Goal: Obtain resource: Obtain resource

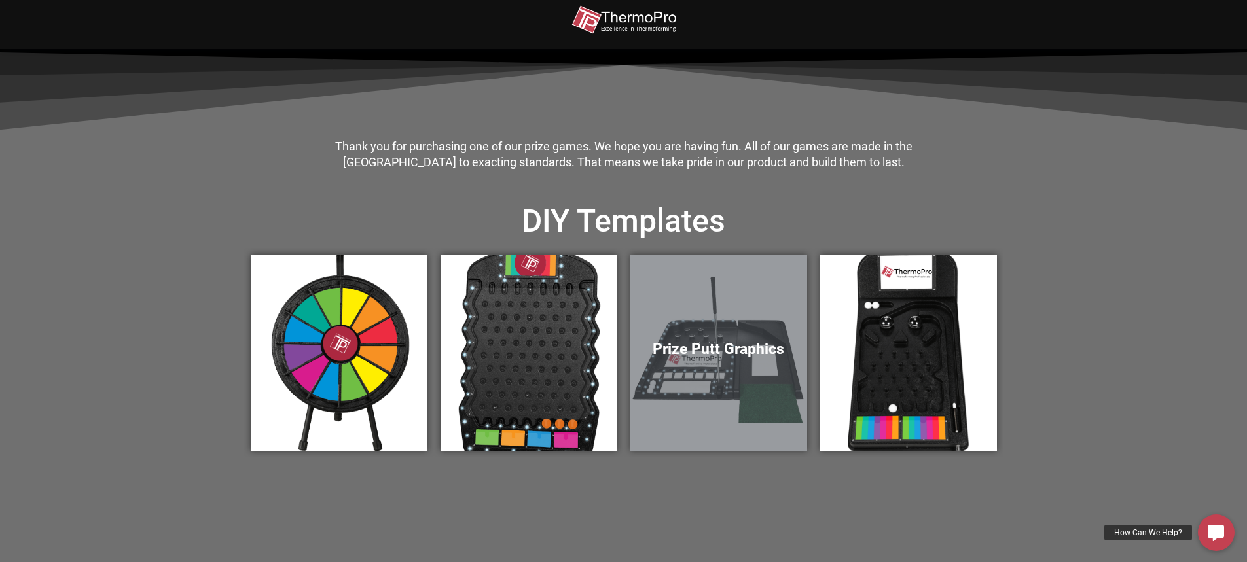
scroll to position [327, 0]
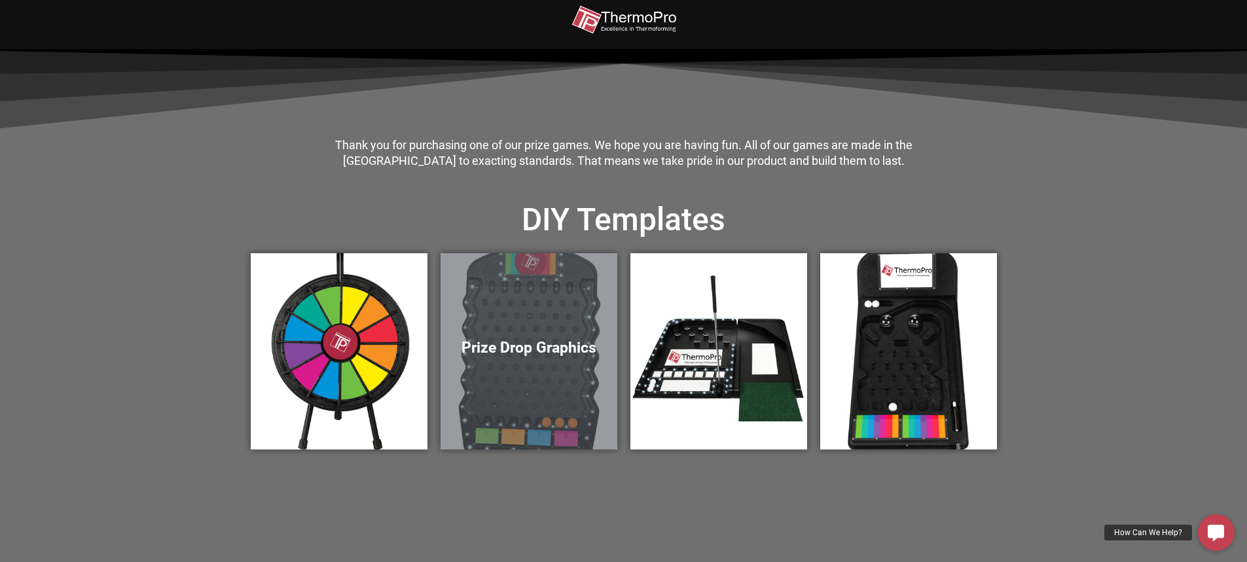
click at [554, 368] on div "Prize Drop Graphics" at bounding box center [529, 351] width 177 height 196
click at [544, 355] on h5 "Prize Drop Graphics" at bounding box center [529, 348] width 151 height 18
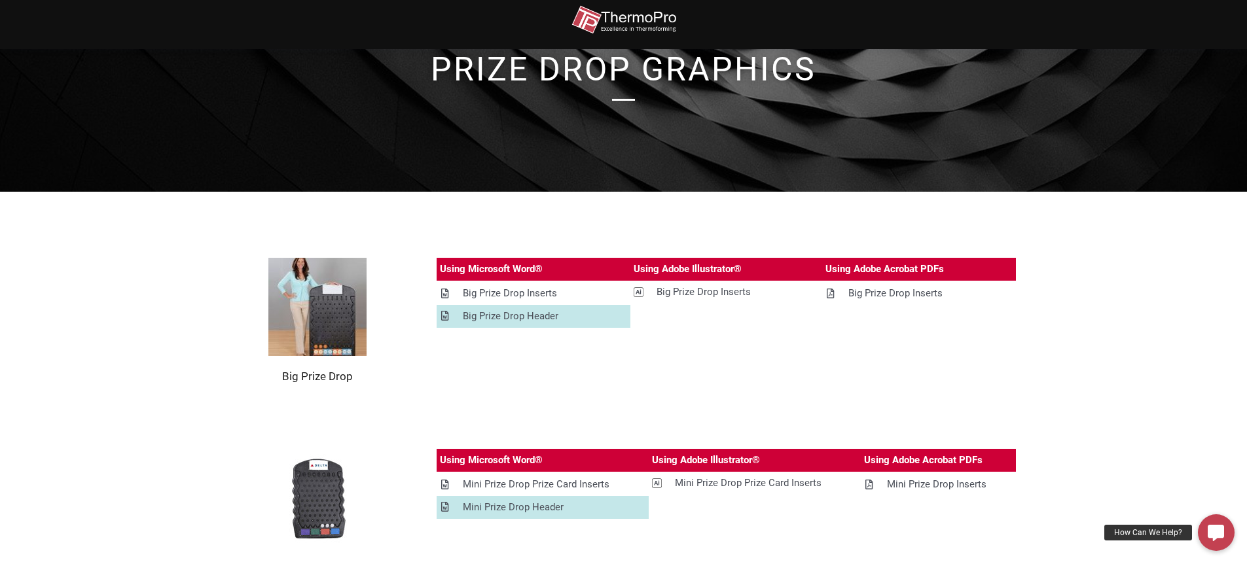
scroll to position [65, 0]
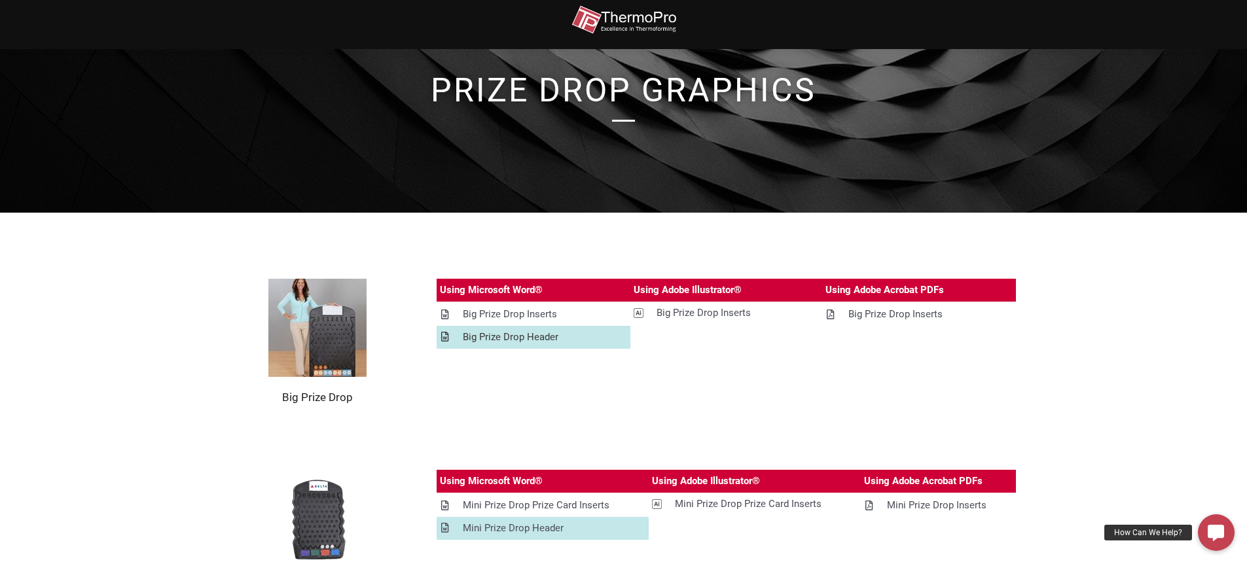
click at [503, 338] on div "Big Prize Drop Header" at bounding box center [511, 337] width 96 height 16
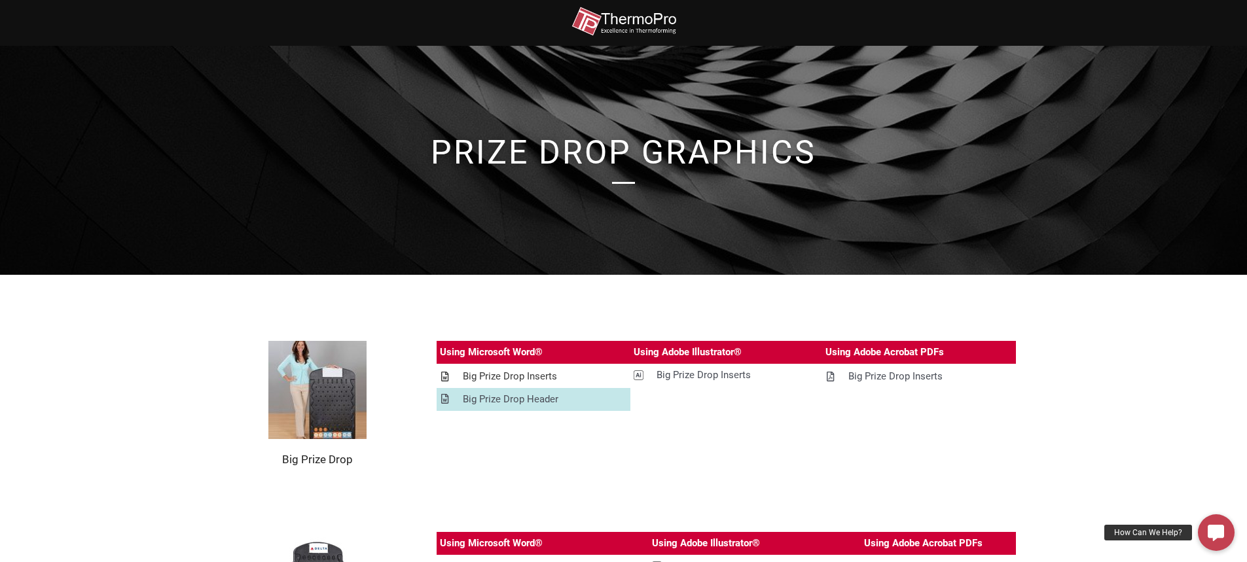
click at [533, 375] on div "Big Prize Drop Inserts" at bounding box center [510, 377] width 94 height 16
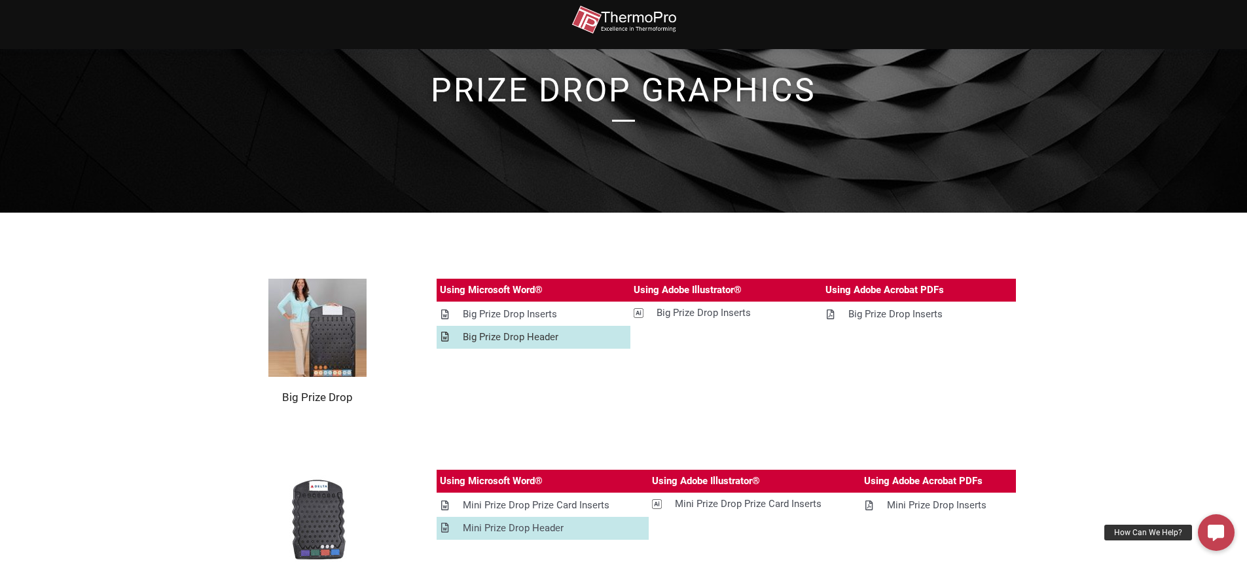
click at [537, 340] on div "Big Prize Drop Header" at bounding box center [511, 337] width 96 height 16
